Goal: Navigation & Orientation: Find specific page/section

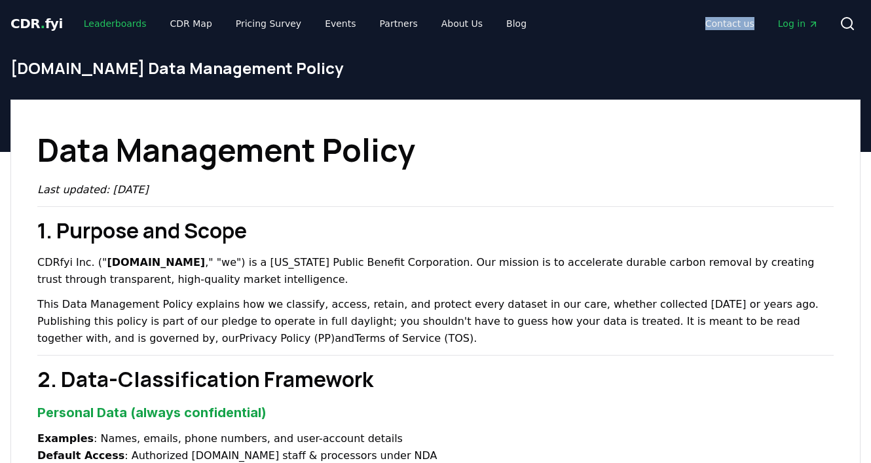
click at [98, 26] on link "Leaderboards" at bounding box center [115, 24] width 84 height 24
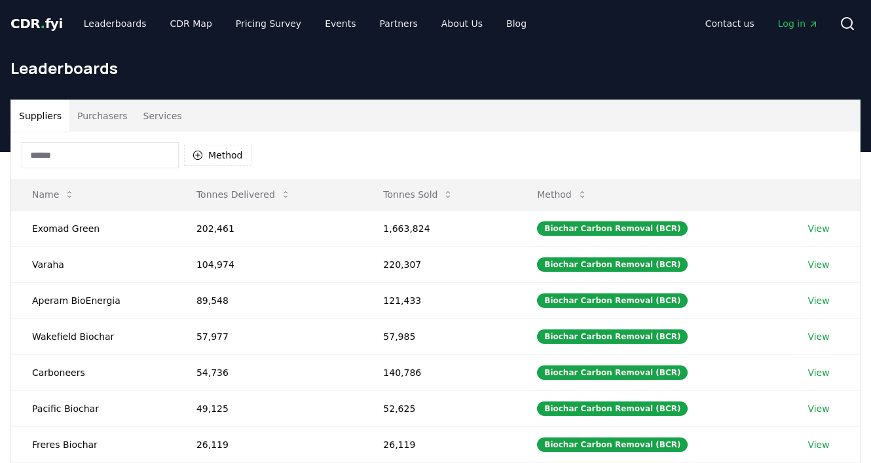
click at [36, 22] on span "CDR . fyi" at bounding box center [36, 24] width 52 height 16
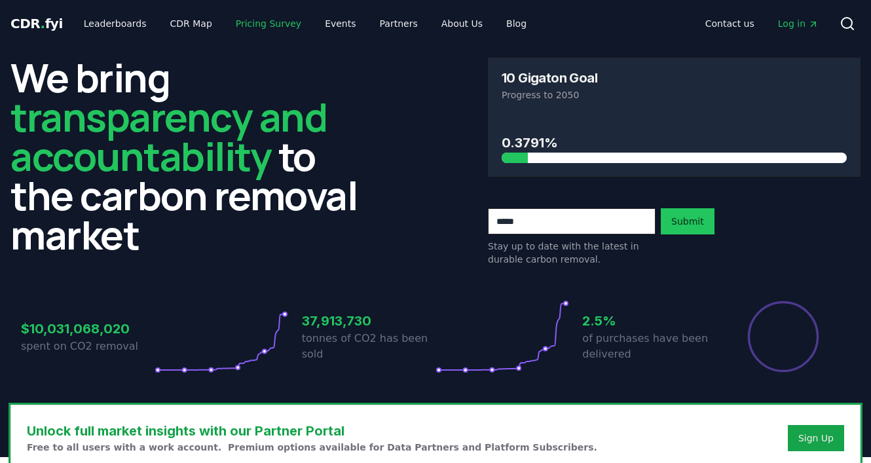
click at [248, 29] on link "Pricing Survey" at bounding box center [268, 24] width 86 height 24
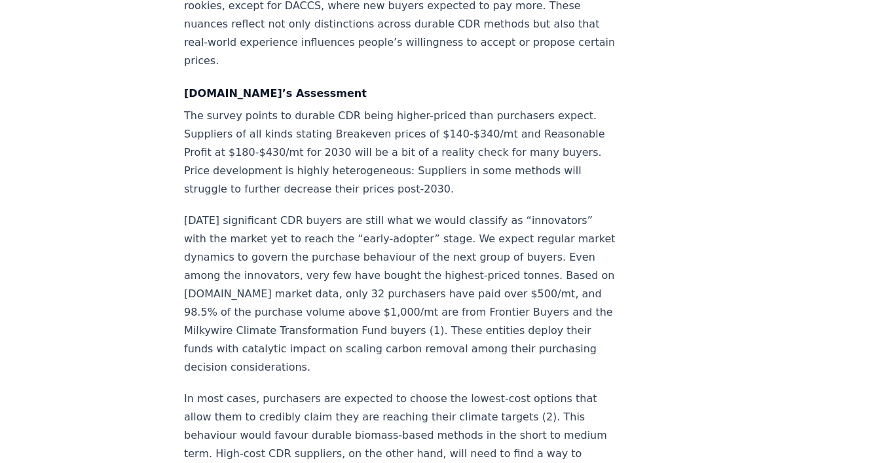
scroll to position [1835, 0]
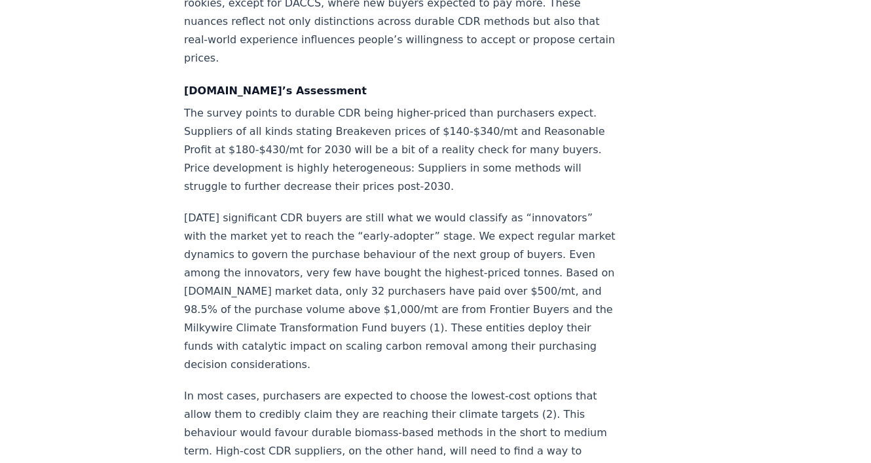
click at [610, 209] on p "[DATE] significant CDR buyers are still what we would classify as “innovators” …" at bounding box center [401, 291] width 434 height 165
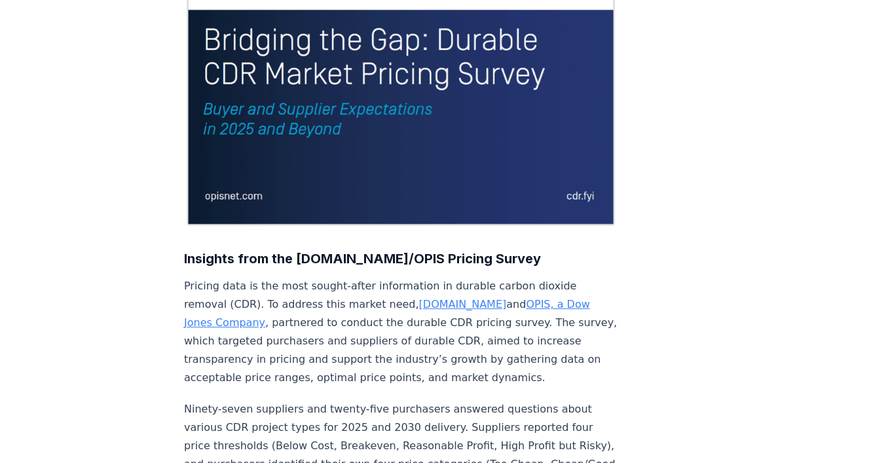
scroll to position [0, 0]
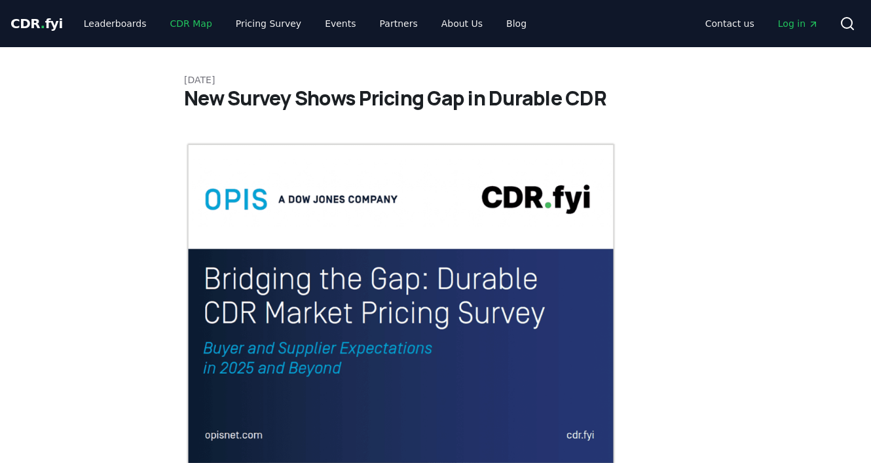
click at [166, 28] on link "CDR Map" at bounding box center [191, 24] width 63 height 24
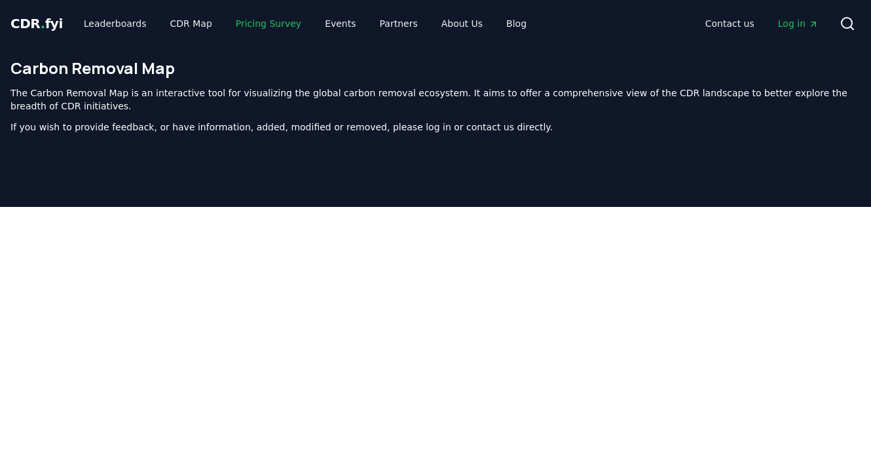
click at [249, 22] on link "Pricing Survey" at bounding box center [268, 24] width 86 height 24
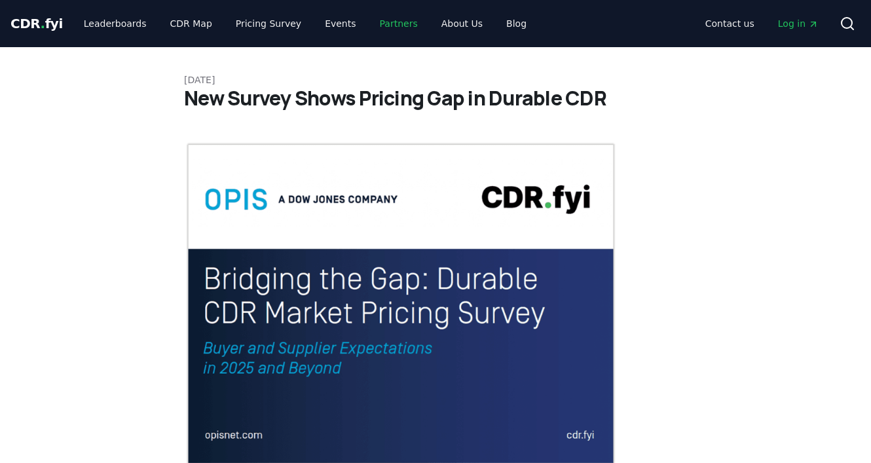
click at [377, 29] on link "Partners" at bounding box center [399, 24] width 59 height 24
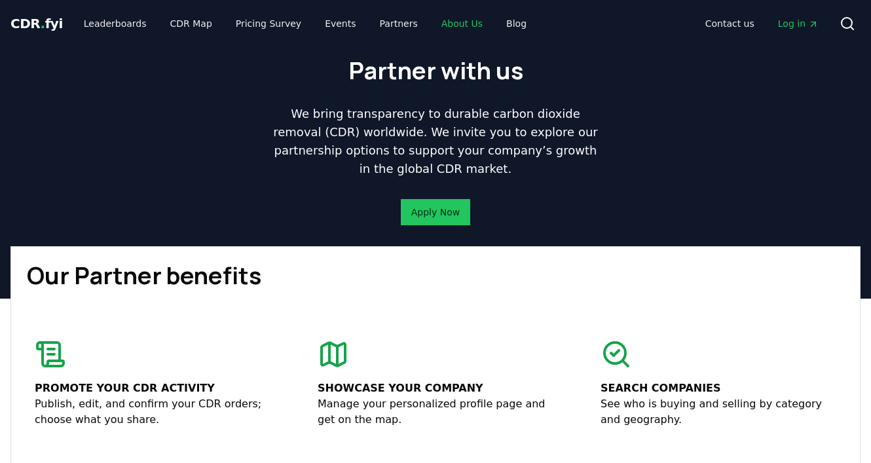
click at [440, 24] on link "About Us" at bounding box center [462, 24] width 62 height 24
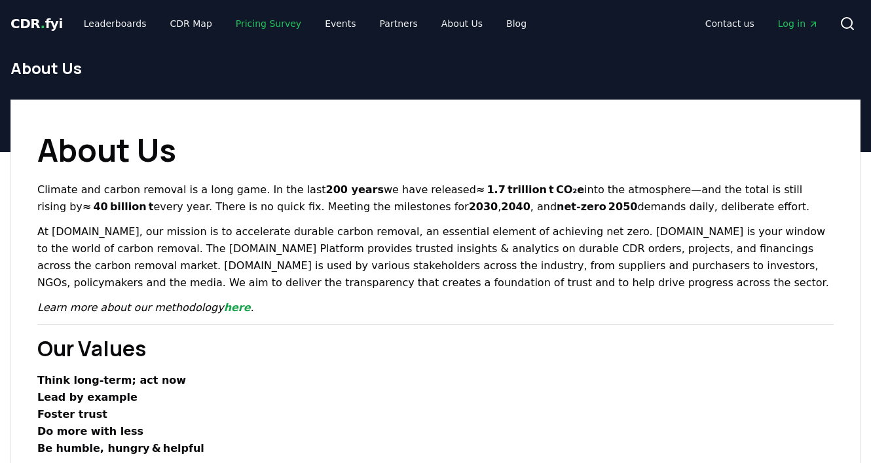
click at [248, 30] on link "Pricing Survey" at bounding box center [268, 24] width 86 height 24
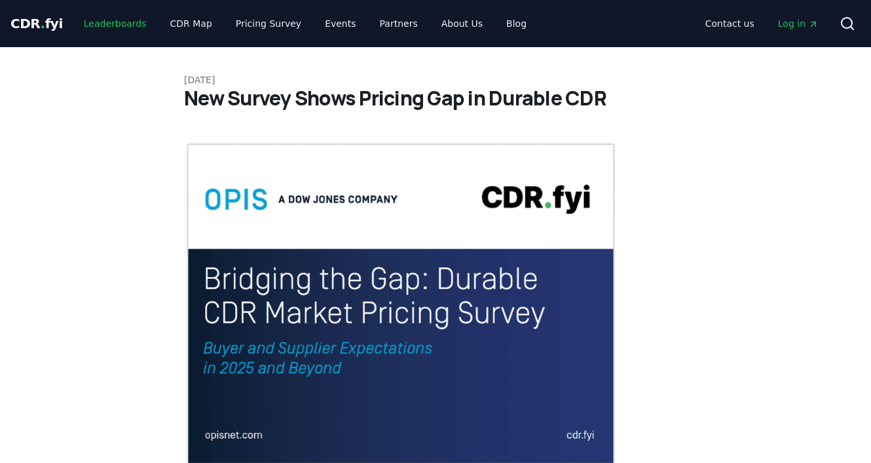
click at [123, 28] on link "Leaderboards" at bounding box center [115, 24] width 84 height 24
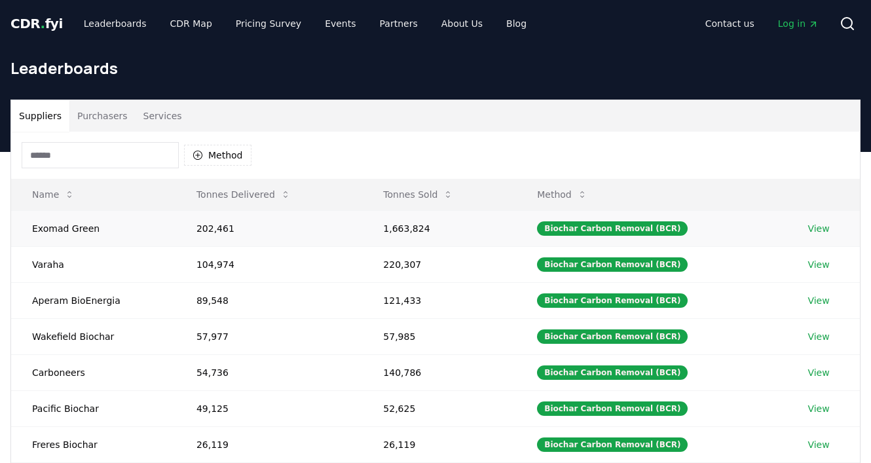
click at [824, 227] on link "View" at bounding box center [819, 228] width 22 height 13
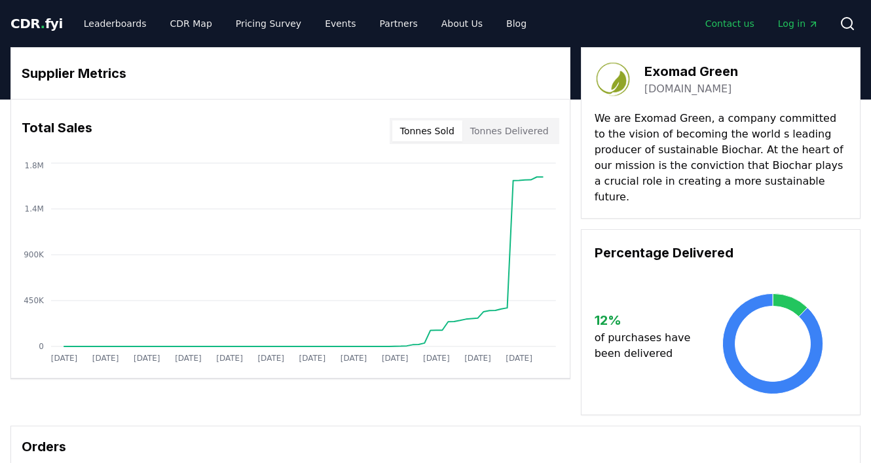
click at [728, 29] on link "Contact us" at bounding box center [730, 24] width 70 height 24
click at [448, 19] on link "About Us" at bounding box center [462, 24] width 62 height 24
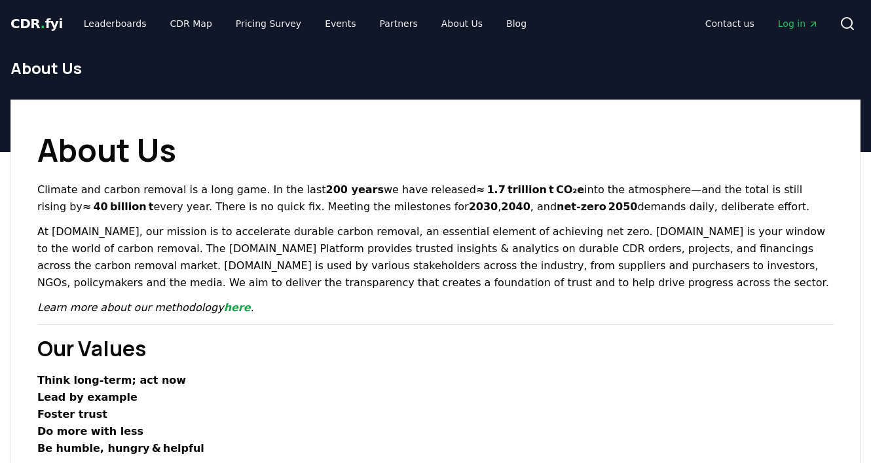
click at [41, 23] on span "." at bounding box center [43, 24] width 5 height 16
click at [35, 26] on span "CDR . fyi" at bounding box center [36, 24] width 52 height 16
click at [109, 24] on link "Leaderboards" at bounding box center [115, 24] width 84 height 24
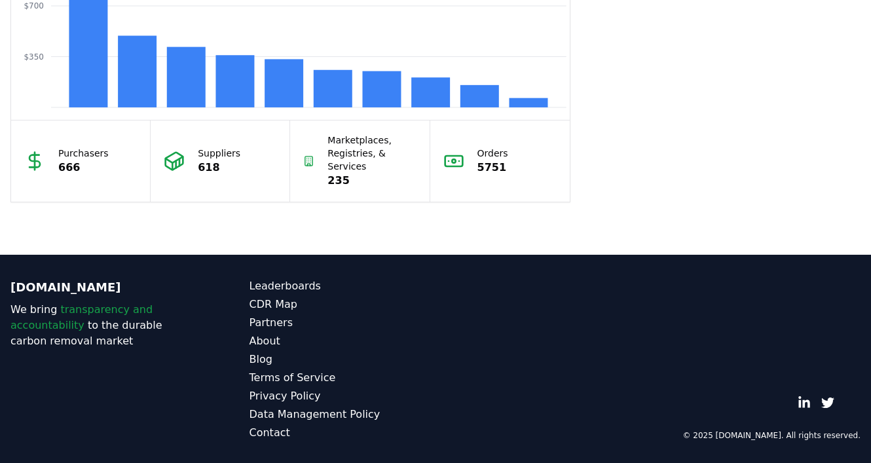
scroll to position [1253, 0]
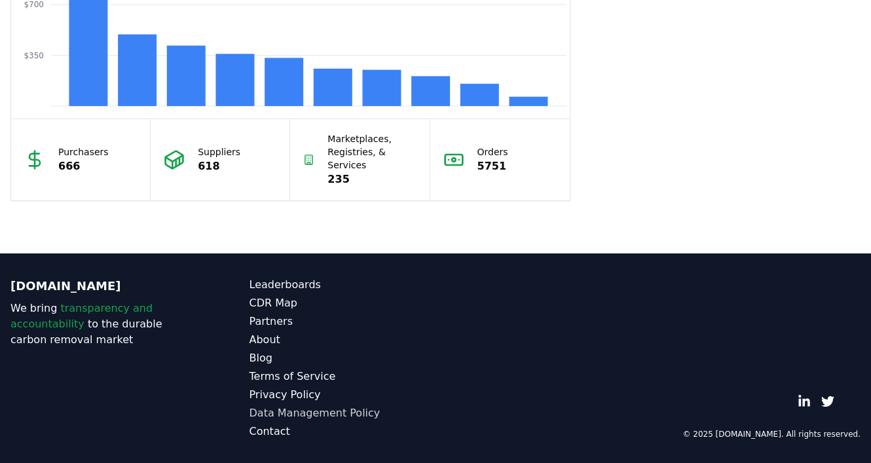
click at [356, 418] on link "Data Management Policy" at bounding box center [343, 414] width 187 height 16
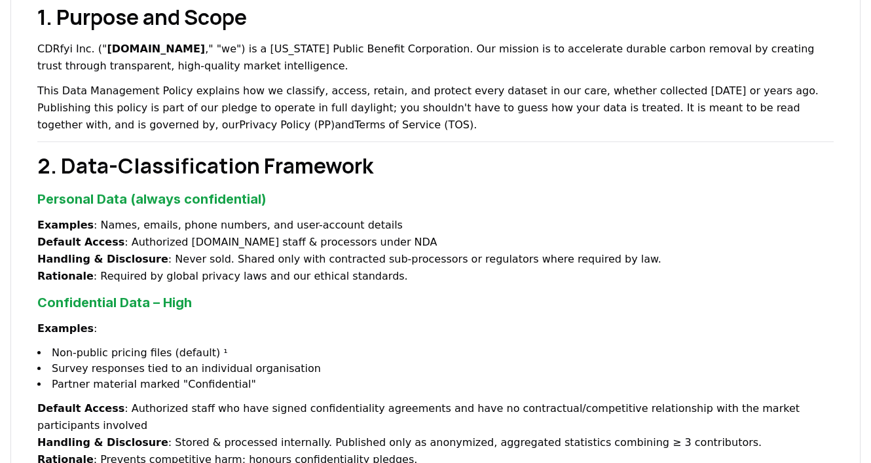
scroll to position [217, 0]
